Goal: Task Accomplishment & Management: Manage account settings

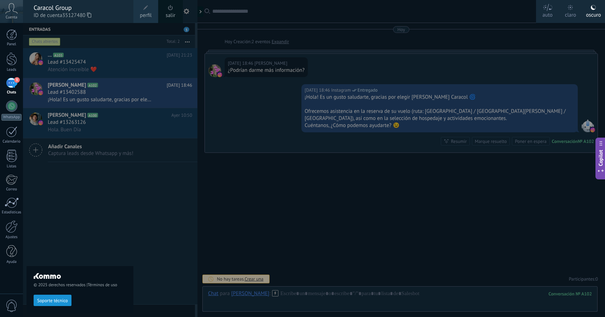
click at [123, 185] on div "© 2025 derechos reservados | Términos de uso Soporte técnico" at bounding box center [80, 170] width 107 height 294
click at [85, 10] on div "Caracol Group" at bounding box center [80, 8] width 93 height 8
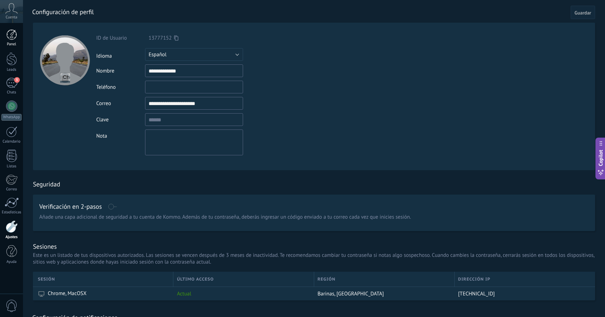
click at [15, 35] on div at bounding box center [11, 34] width 11 height 11
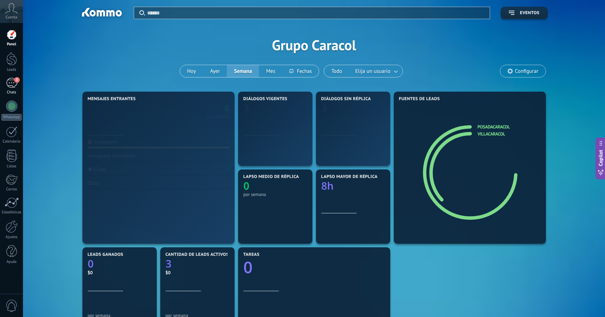
click at [12, 84] on div "3" at bounding box center [11, 83] width 11 height 10
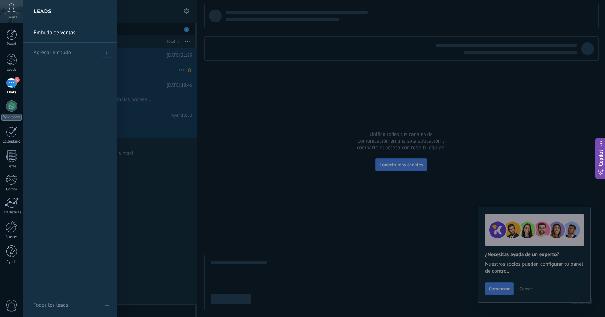
click at [85, 63] on div "Embudo de ventas Agregar embudo" at bounding box center [70, 158] width 94 height 271
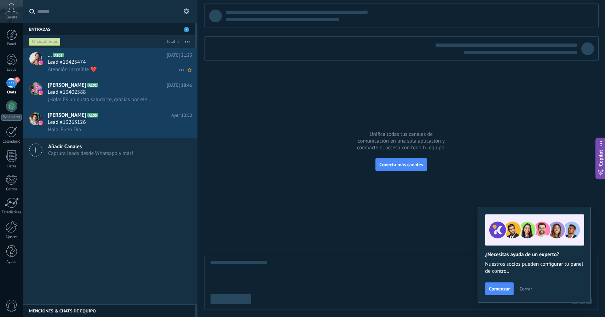
click at [70, 66] on span "Lead #13425474" at bounding box center [67, 62] width 38 height 7
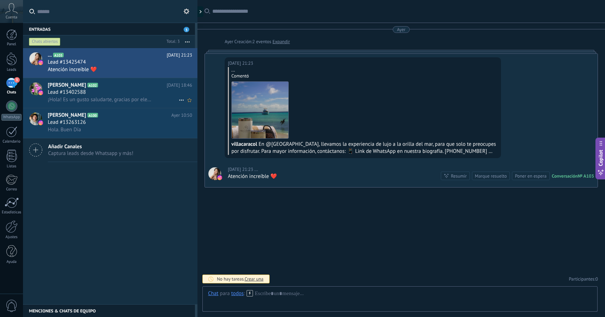
click at [100, 91] on div "Lead #13402588" at bounding box center [120, 92] width 144 height 7
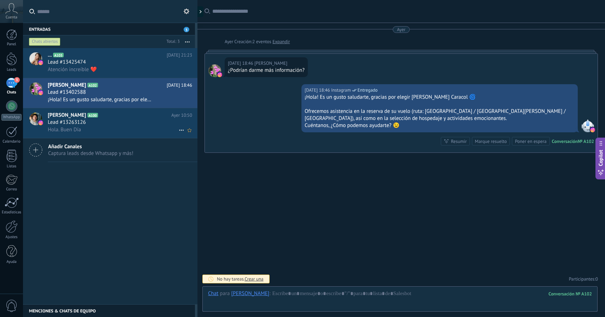
click at [109, 123] on div "Lead #13263126" at bounding box center [120, 122] width 144 height 7
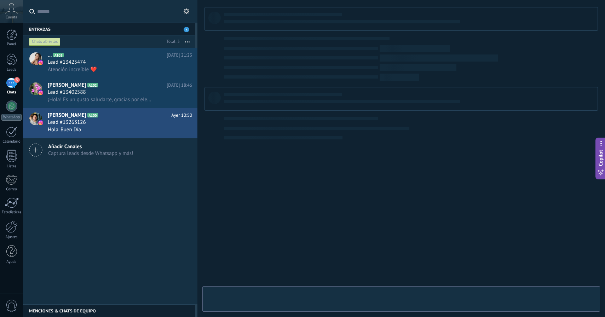
click at [14, 80] on span "3" at bounding box center [17, 80] width 6 height 6
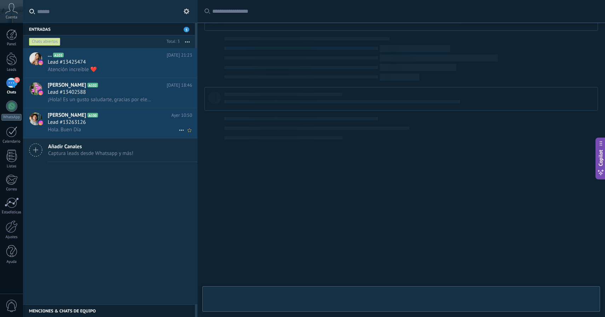
click at [76, 126] on span "Lead #13263126" at bounding box center [67, 122] width 38 height 7
